Goal: Task Accomplishment & Management: Use online tool/utility

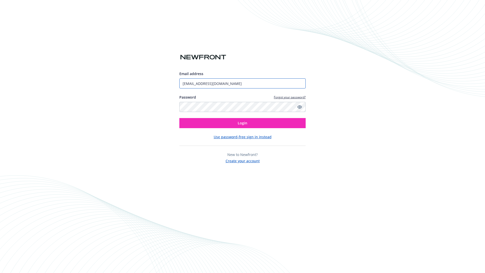
type input "[EMAIL_ADDRESS][DOMAIN_NAME]"
click at [242, 123] on span "Login" at bounding box center [243, 122] width 10 height 5
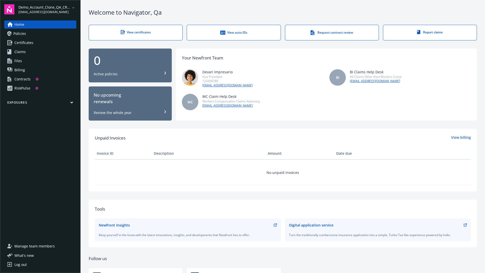
click at [47, 9] on span "Demo_Account_Clone_QA_CR_Tests_Prospect" at bounding box center [44, 7] width 52 height 5
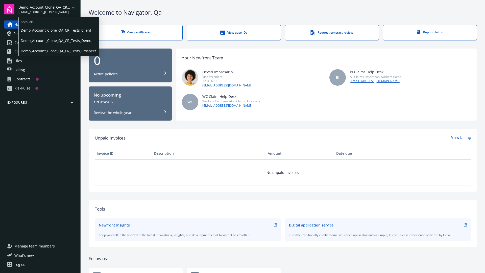
click at [58, 30] on span "Demo_Account_Clone_QA_CR_Tests_Client" at bounding box center [59, 30] width 76 height 10
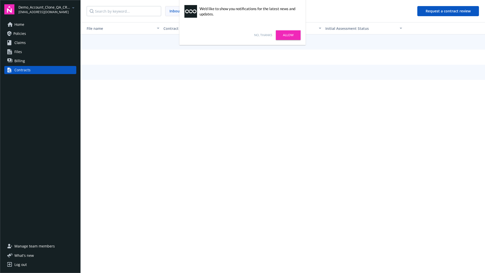
click at [263, 35] on link "No, thanks" at bounding box center [263, 35] width 18 height 5
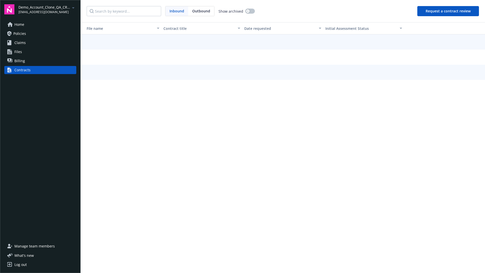
click at [448, 11] on button "Request a contract review" at bounding box center [448, 11] width 62 height 10
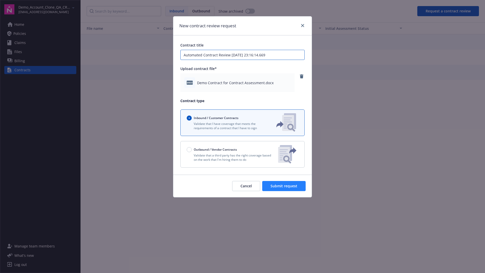
type input "Automated Contract Review [DATE] 23:16:14.669"
click at [284, 186] on span "Submit request" at bounding box center [283, 185] width 27 height 5
